Goal: Task Accomplishment & Management: Manage account settings

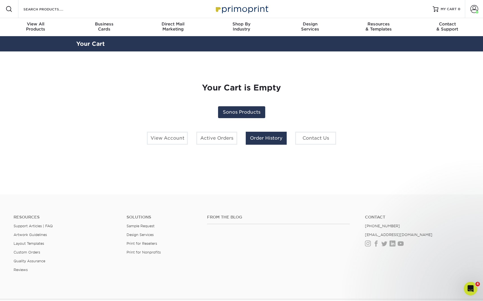
click at [260, 141] on link "Order History" at bounding box center [266, 138] width 41 height 13
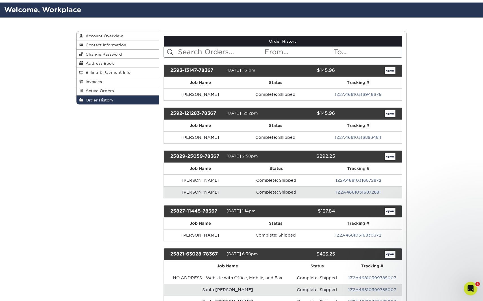
scroll to position [12, 0]
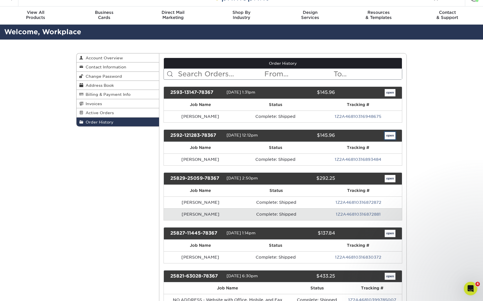
click at [386, 135] on link "open" at bounding box center [390, 135] width 11 height 7
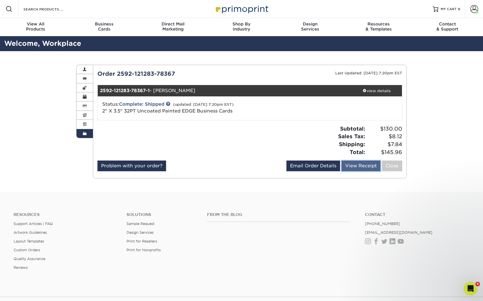
click at [354, 166] on link "View Receipt" at bounding box center [360, 165] width 39 height 11
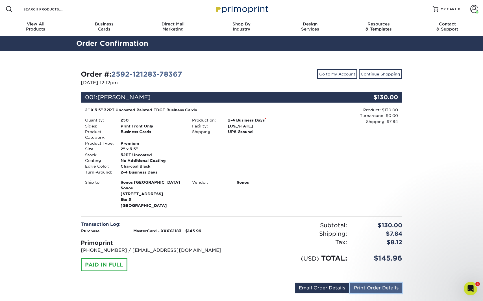
click at [383, 286] on link "Print Order Details" at bounding box center [376, 287] width 52 height 11
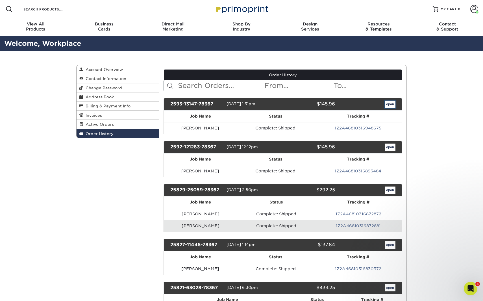
click at [392, 103] on link "open" at bounding box center [390, 104] width 11 height 7
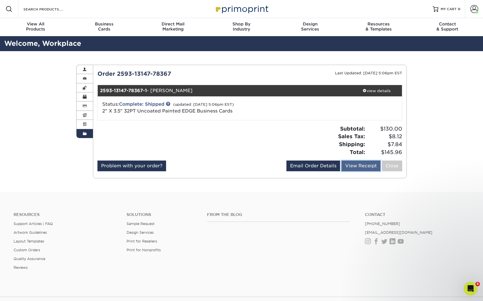
click at [359, 161] on link "View Receipt" at bounding box center [360, 165] width 39 height 11
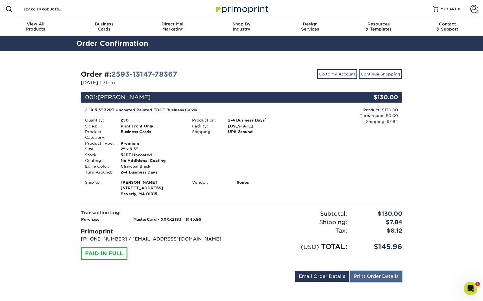
click at [357, 274] on link "Print Order Details" at bounding box center [376, 276] width 52 height 11
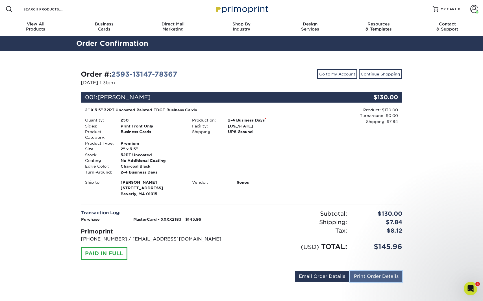
click at [366, 277] on link "Print Order Details" at bounding box center [376, 276] width 52 height 11
